Goal: Task Accomplishment & Management: Complete application form

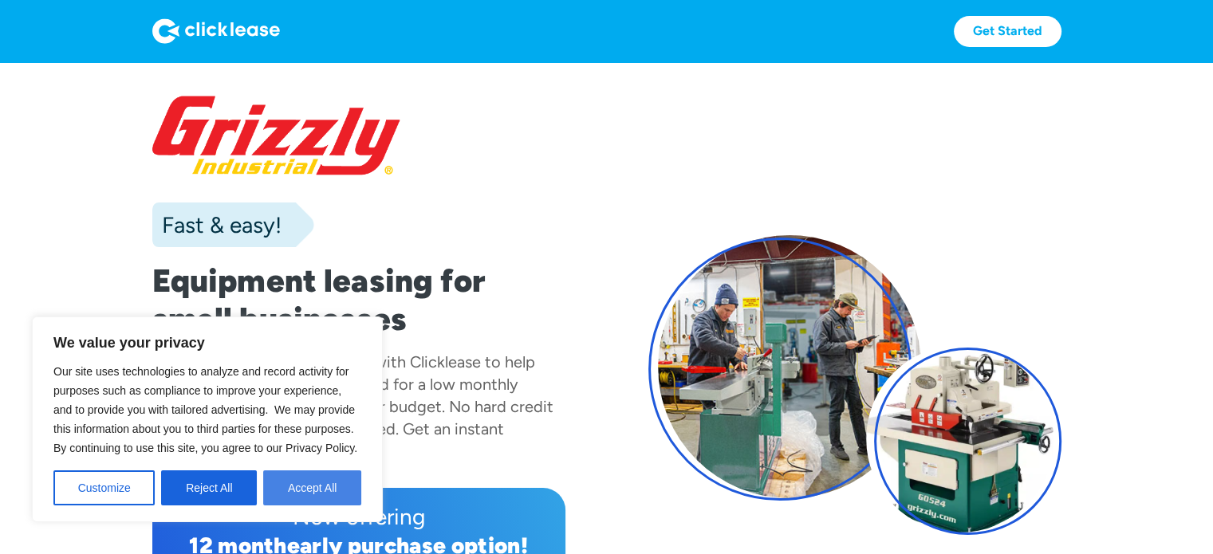
click at [324, 489] on button "Accept All" at bounding box center [312, 487] width 98 height 35
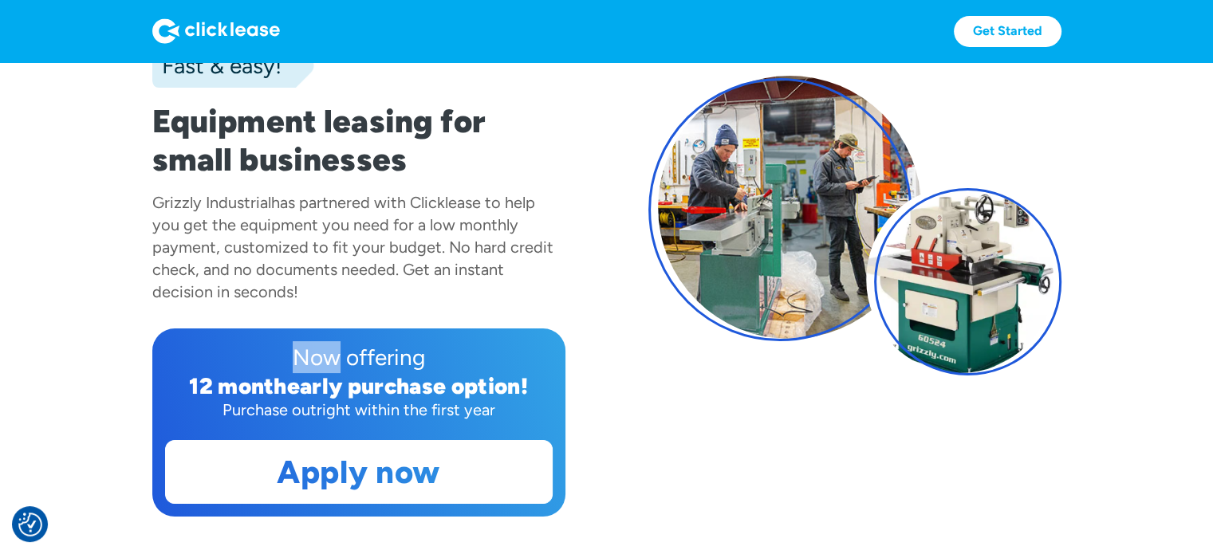
scroll to position [191, 0]
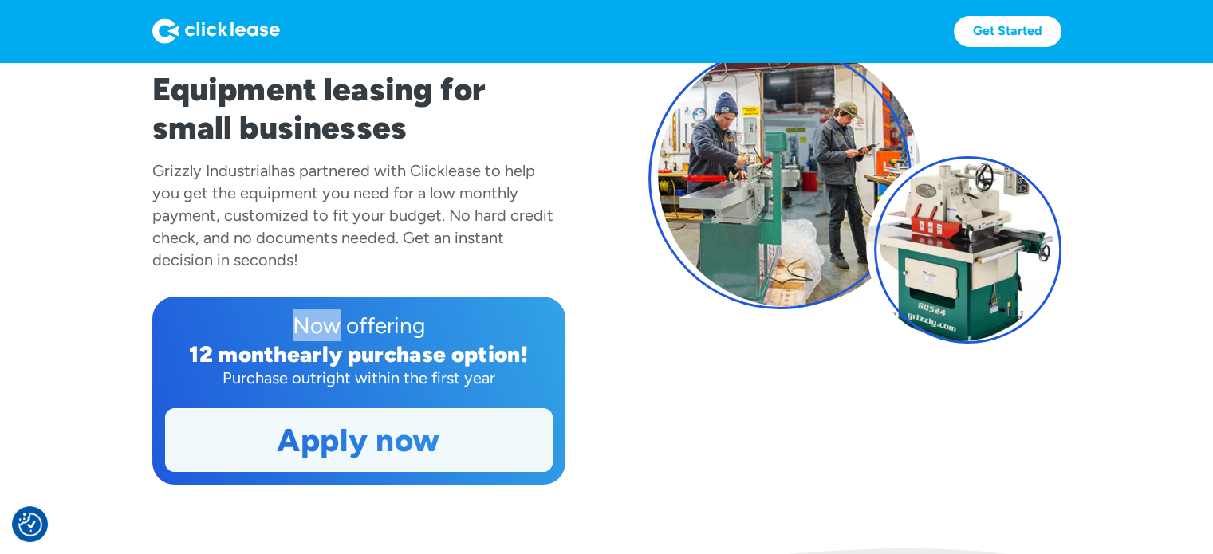
click at [434, 431] on link "Apply now" at bounding box center [359, 440] width 386 height 62
click at [367, 445] on link "Apply now" at bounding box center [359, 440] width 386 height 62
